Goal: Task Accomplishment & Management: Manage account settings

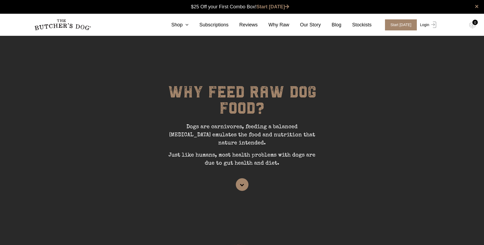
click at [435, 26] on img at bounding box center [432, 25] width 7 height 6
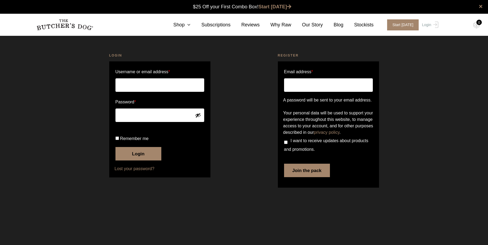
type input "[EMAIL_ADDRESS][DOMAIN_NAME]"
click at [144, 161] on button "Login" at bounding box center [138, 153] width 46 height 13
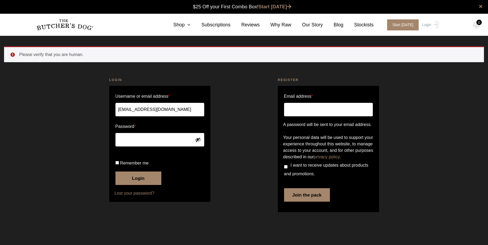
click at [138, 185] on button "Login" at bounding box center [138, 178] width 46 height 13
click at [134, 185] on button "Login" at bounding box center [138, 178] width 46 height 13
